Goal: Task Accomplishment & Management: Manage account settings

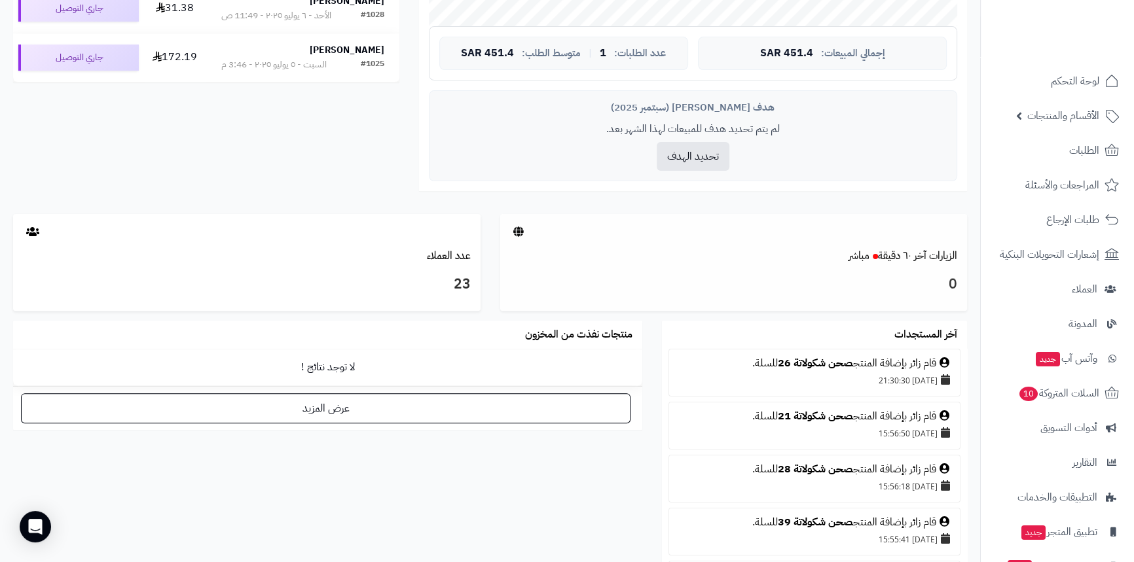
scroll to position [476, 0]
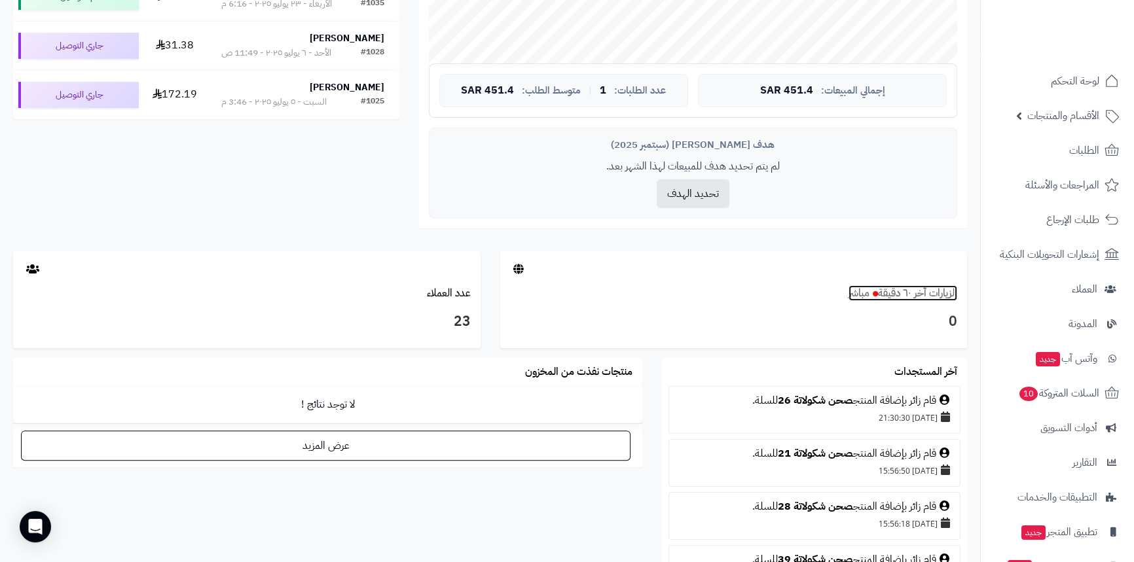
click at [900, 297] on link "الزيارات آخر ٦٠ دقيقة مباشر" at bounding box center [902, 293] width 109 height 16
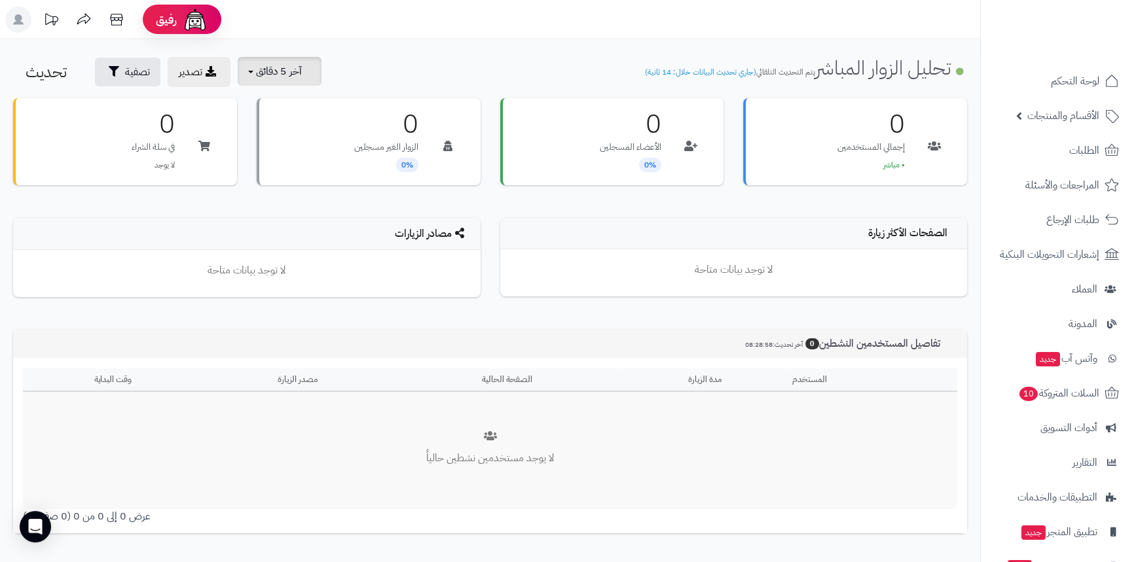
click at [291, 77] on span "آخر 5 دقائق" at bounding box center [279, 71] width 46 height 16
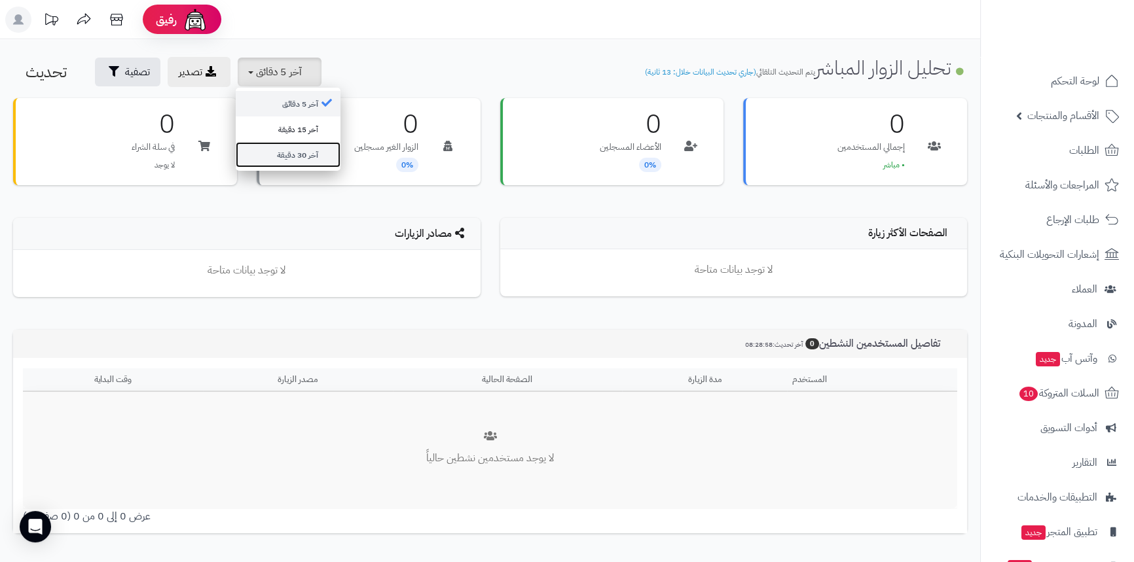
click at [308, 154] on link "آخر 30 دقيقة" at bounding box center [288, 155] width 105 height 26
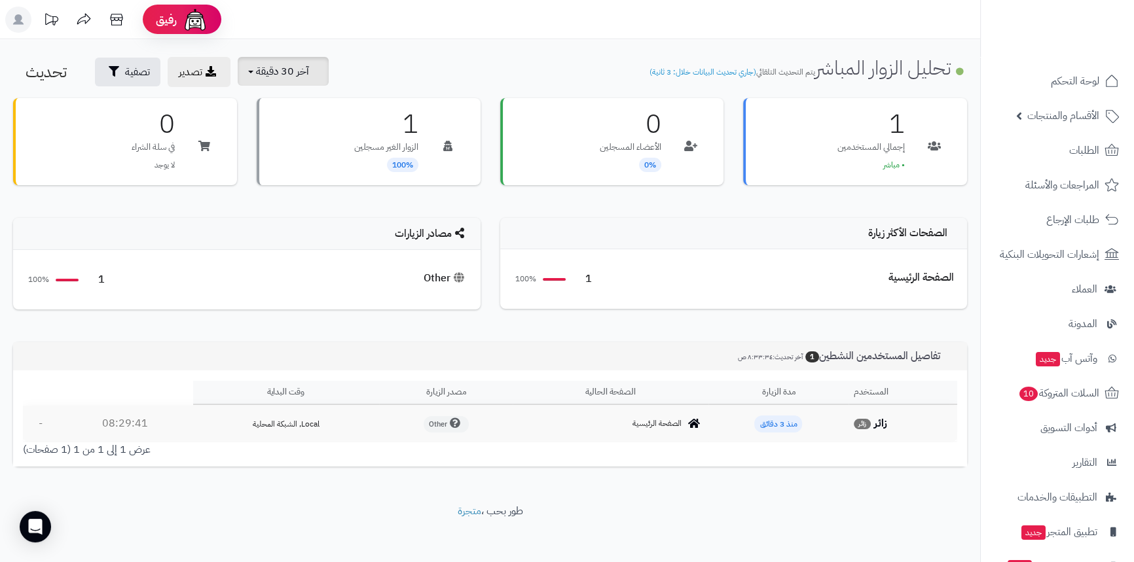
click at [298, 75] on span "آخر 30 دقيقة" at bounding box center [282, 71] width 53 height 16
click at [302, 155] on link "آخر 30 دقيقة" at bounding box center [288, 155] width 105 height 26
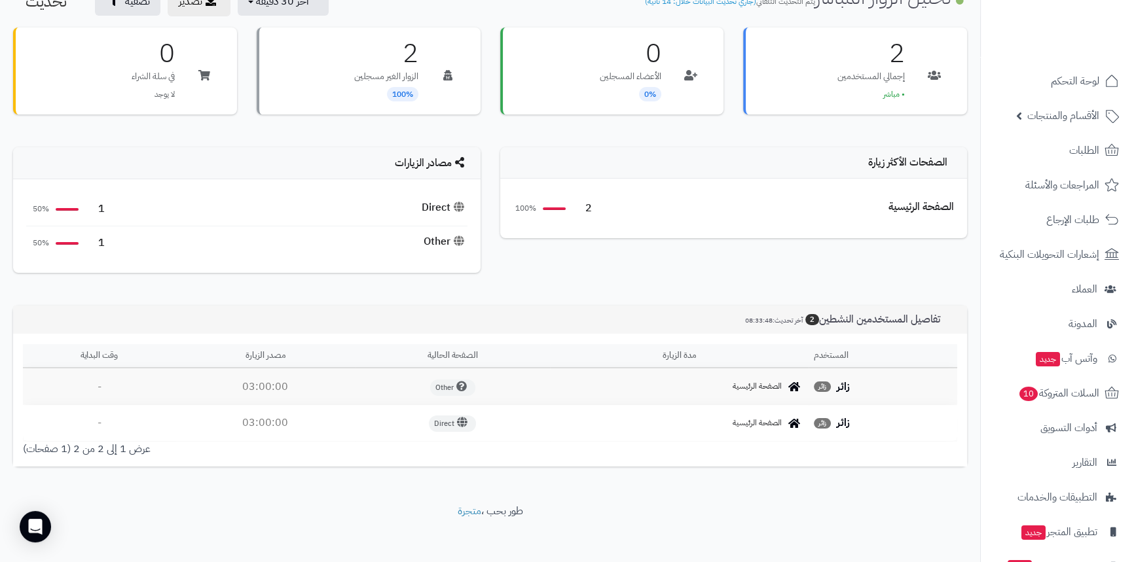
scroll to position [77, 0]
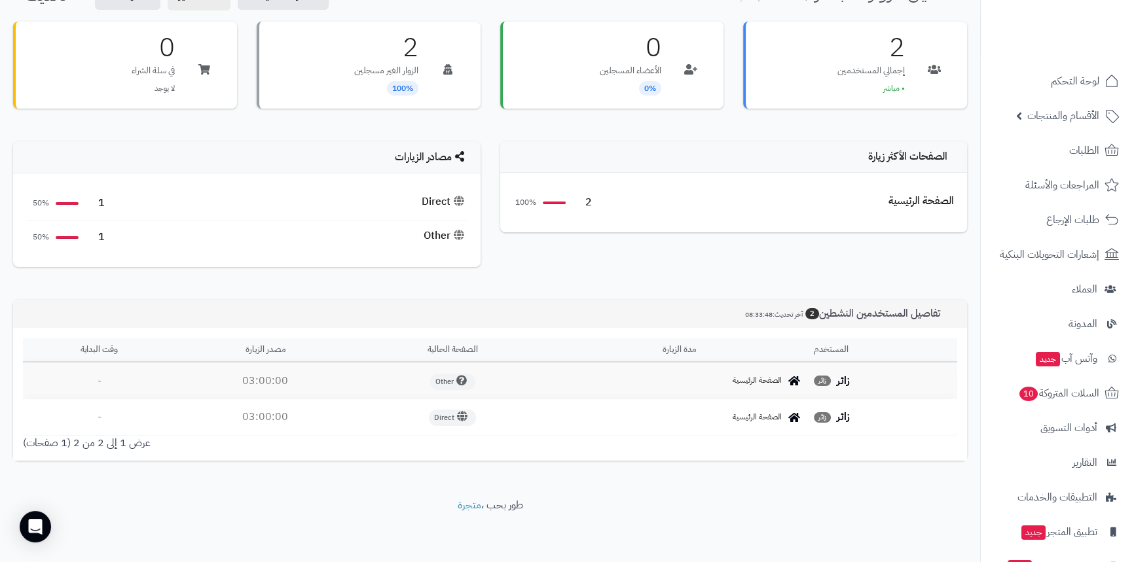
click at [751, 312] on span "08:33:48" at bounding box center [758, 315] width 27 height 10
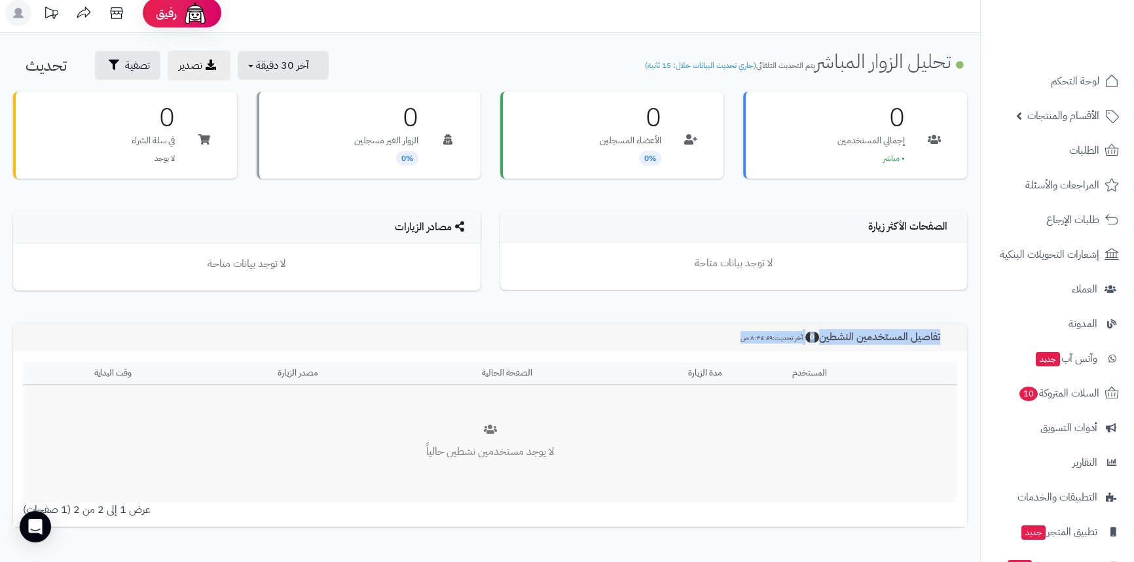
scroll to position [73, 0]
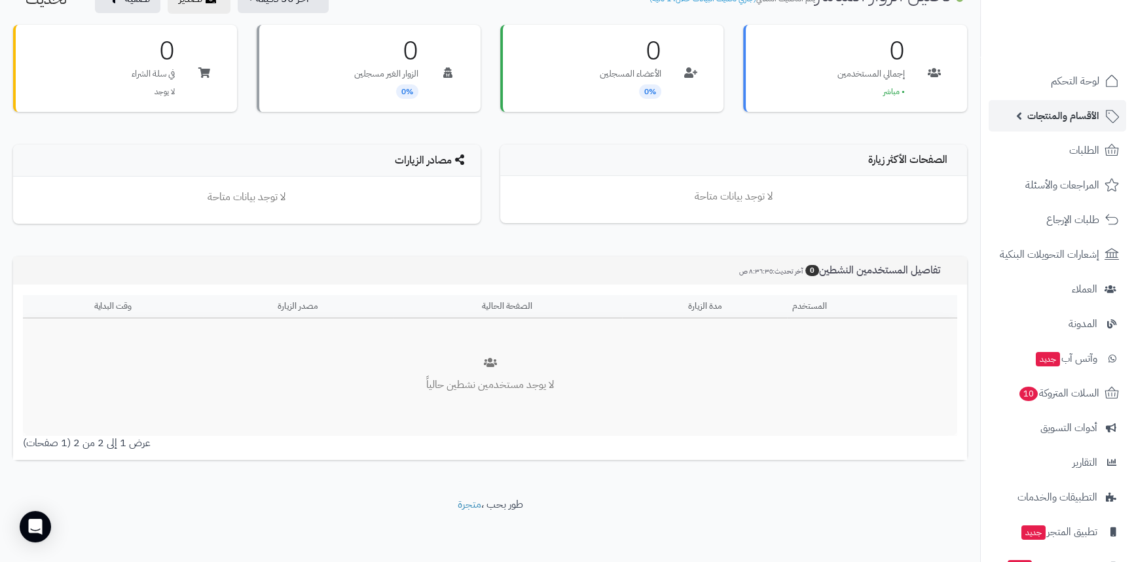
click at [1060, 110] on span "الأقسام والمنتجات" at bounding box center [1063, 116] width 72 height 18
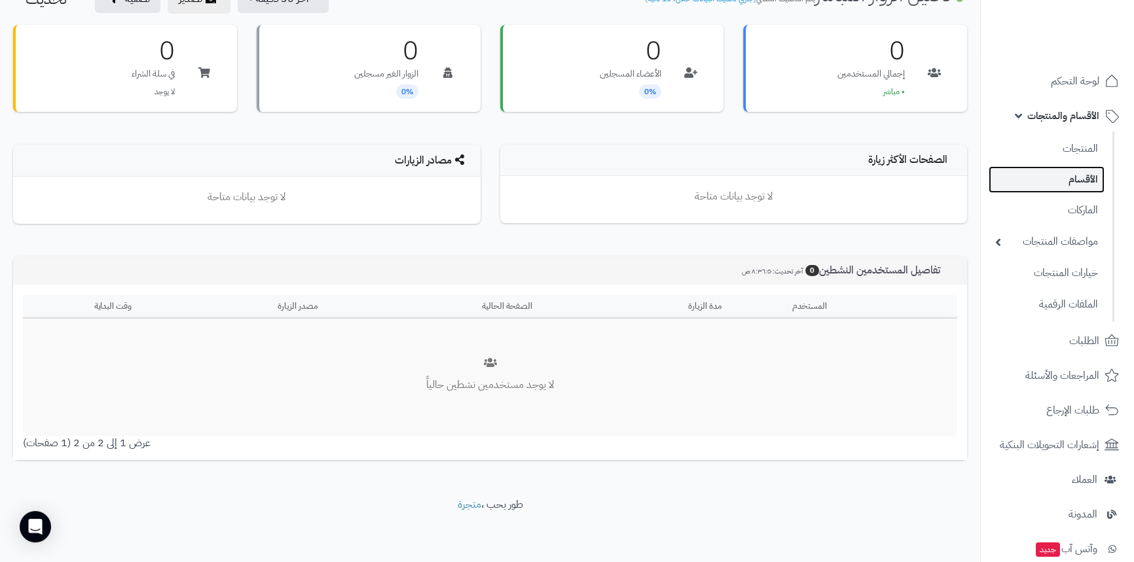
click at [1057, 179] on link "الأقسام" at bounding box center [1046, 179] width 116 height 27
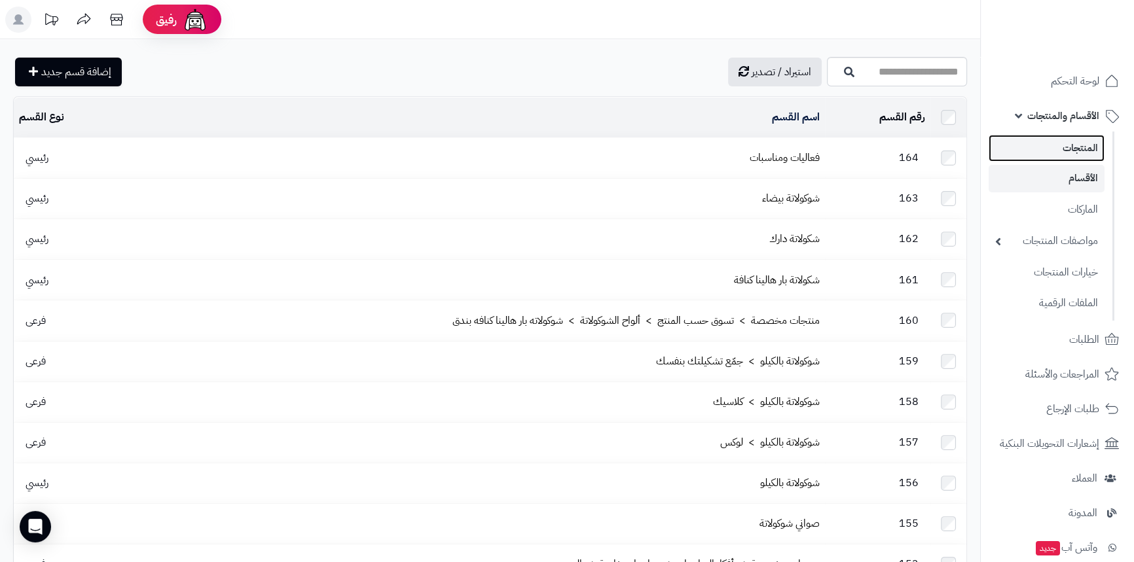
click at [1053, 151] on link "المنتجات" at bounding box center [1046, 148] width 116 height 27
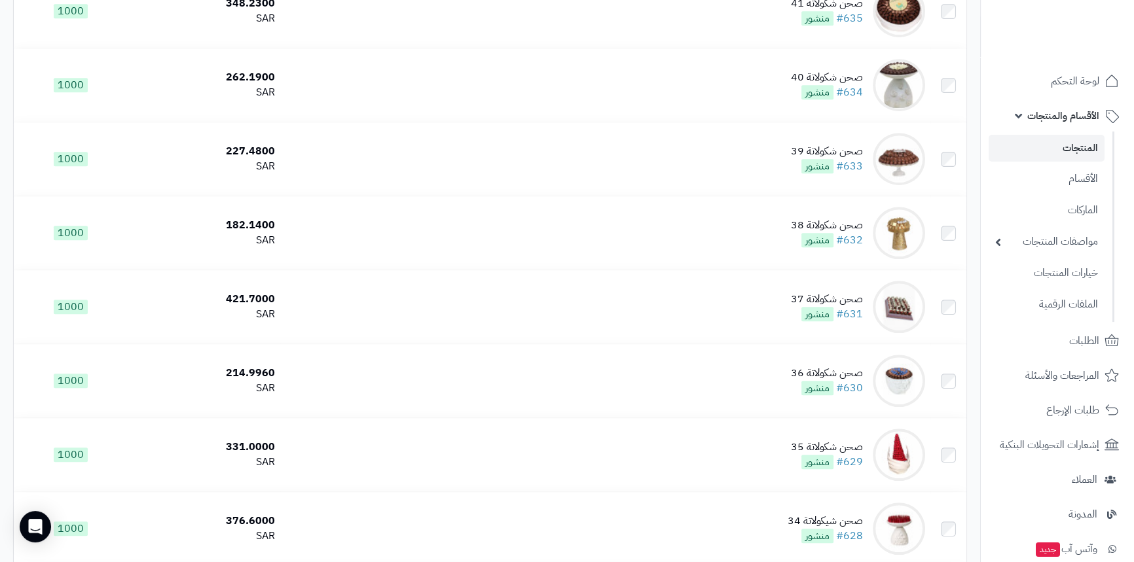
scroll to position [892, 0]
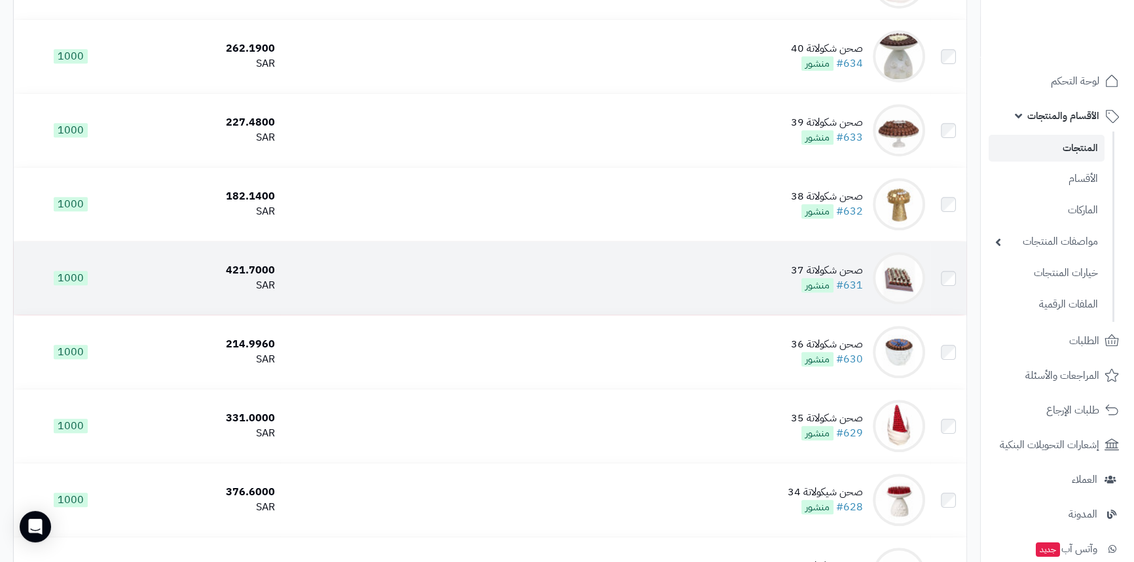
click at [735, 262] on td "صحن شكولاتة 37 #631 منشور" at bounding box center [605, 278] width 650 height 73
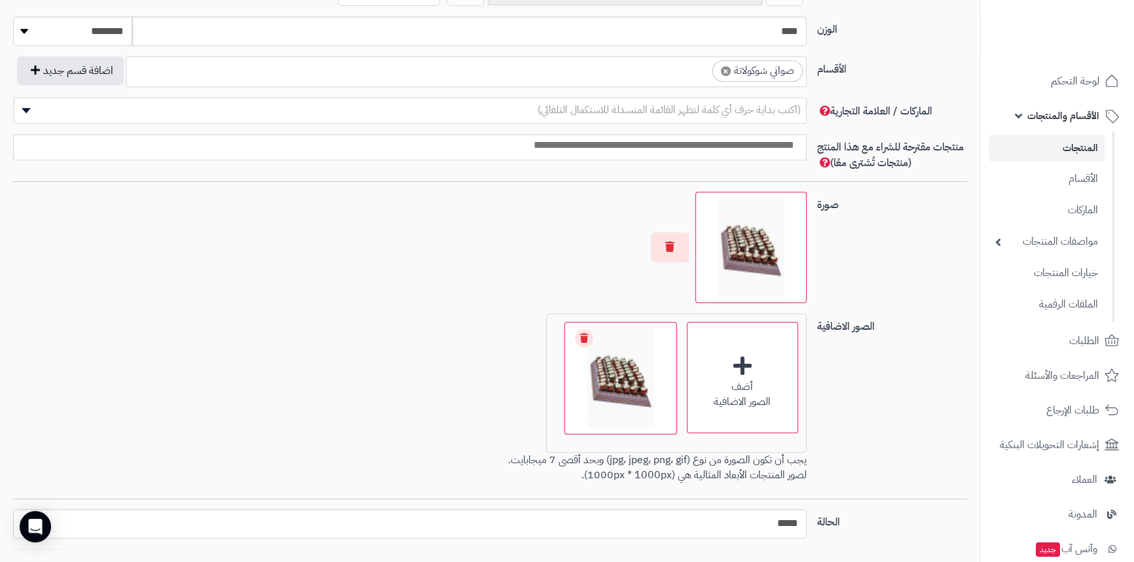
scroll to position [773, 0]
